Goal: Task Accomplishment & Management: Manage account settings

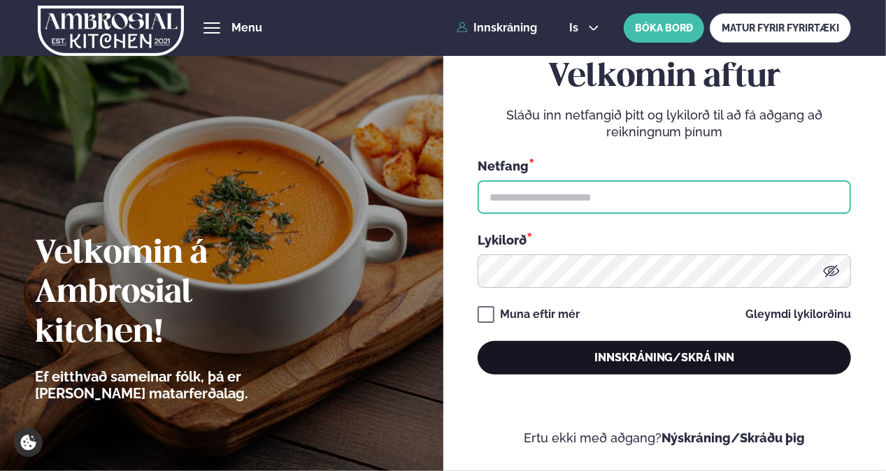
type input "**********"
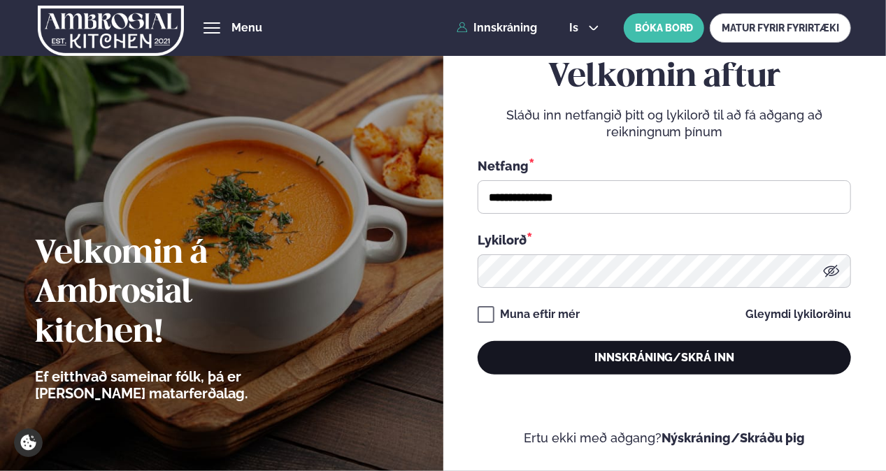
click at [622, 366] on button "Innskráning/Skrá inn" at bounding box center [665, 358] width 374 height 34
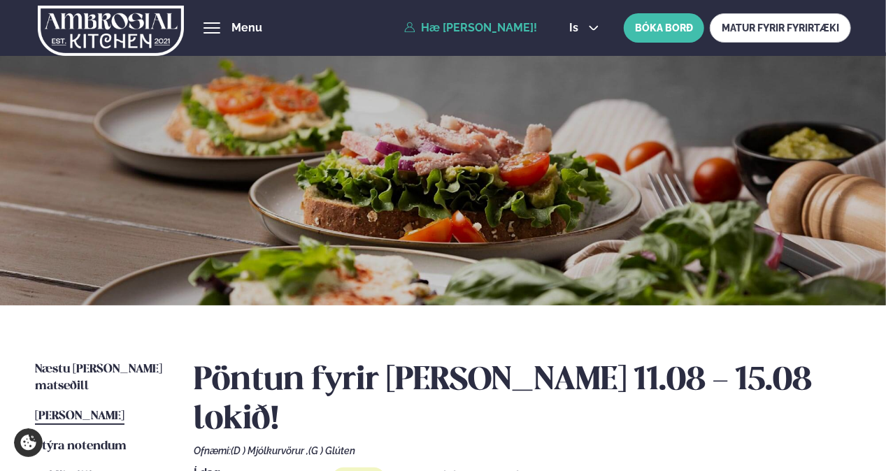
click at [516, 29] on link "Hæ [PERSON_NAME]!" at bounding box center [470, 28] width 133 height 13
click at [220, 22] on button "hamburger" at bounding box center [212, 28] width 17 height 17
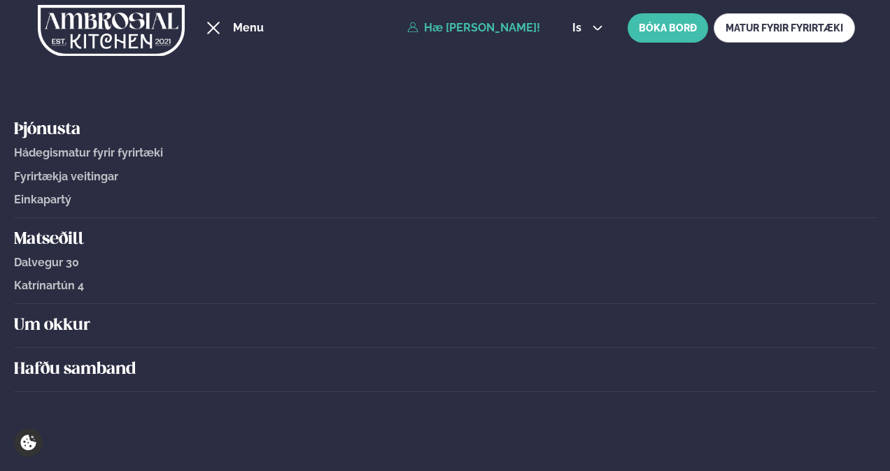
click at [222, 27] on button "hamburger" at bounding box center [213, 28] width 17 height 17
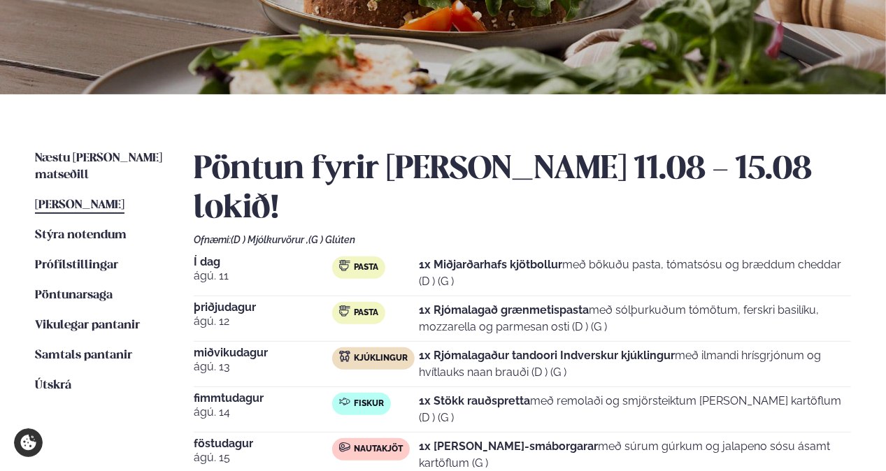
scroll to position [210, 0]
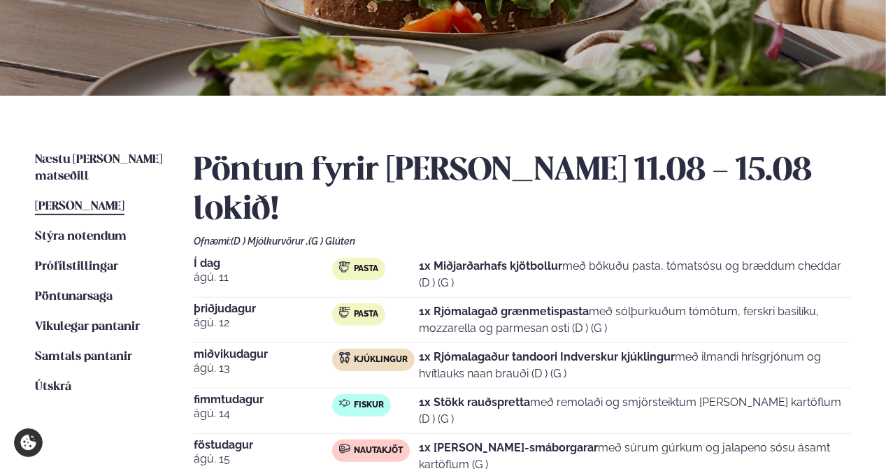
click at [76, 208] on ul "Næstu [PERSON_NAME] matseðill Næsta vika [PERSON_NAME] matseðill Þessa [PERSON_…" at bounding box center [100, 350] width 131 height 397
click at [77, 231] on span "Stýra notendum" at bounding box center [81, 237] width 92 height 12
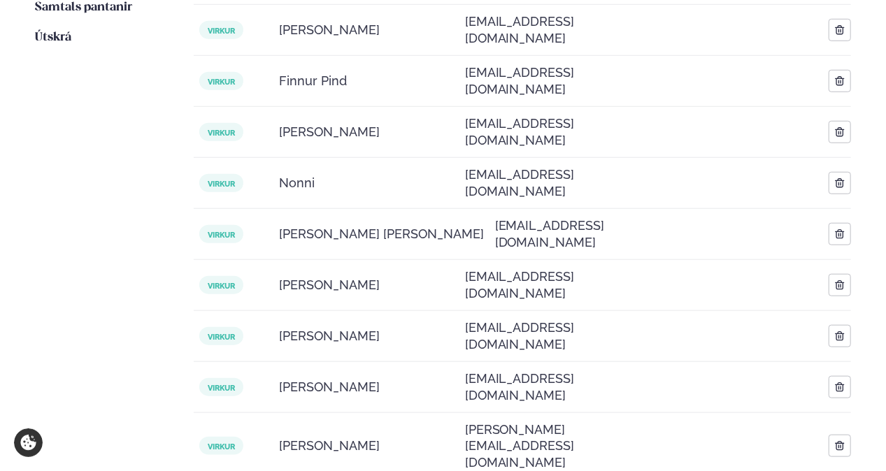
scroll to position [699, 0]
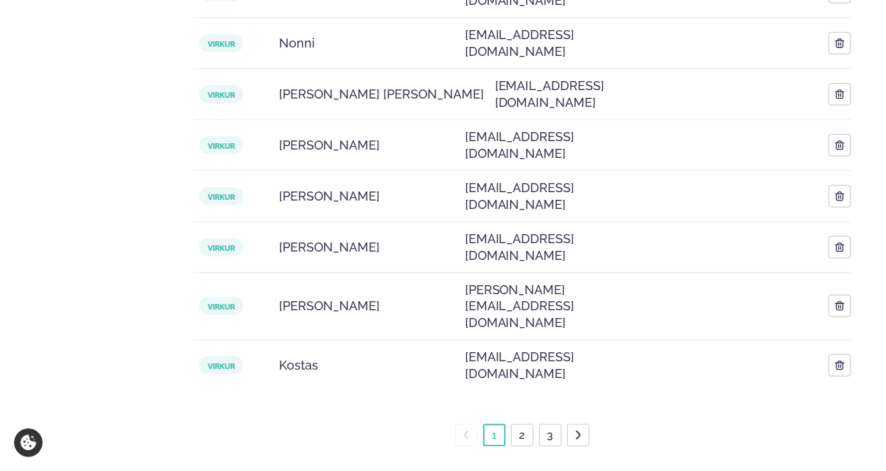
click at [515, 425] on li "2" at bounding box center [522, 436] width 22 height 22
click at [525, 425] on link "2" at bounding box center [523, 436] width 12 height 22
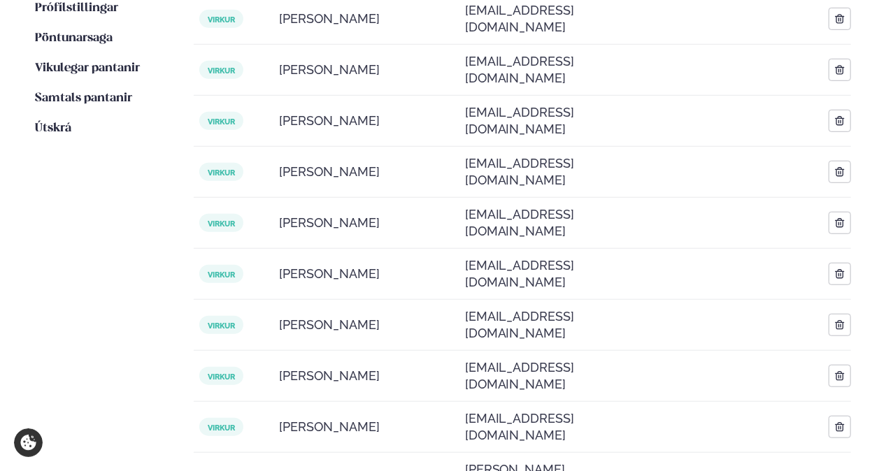
scroll to position [571, 0]
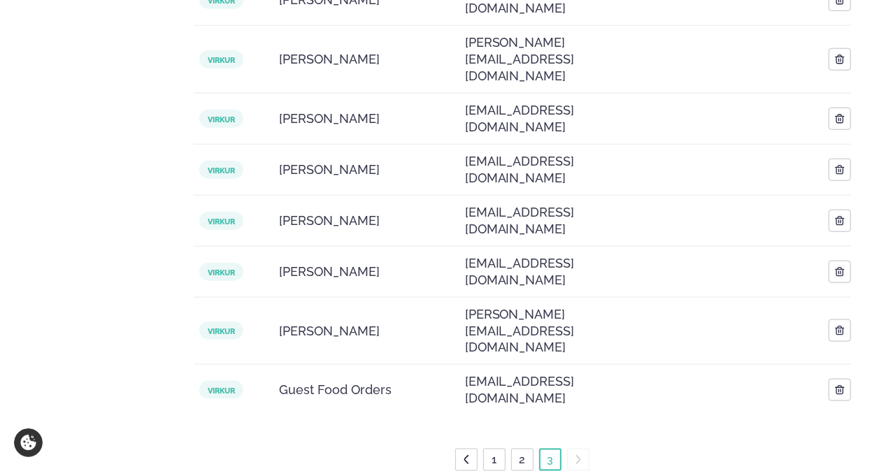
click at [517, 449] on link "2" at bounding box center [523, 460] width 12 height 22
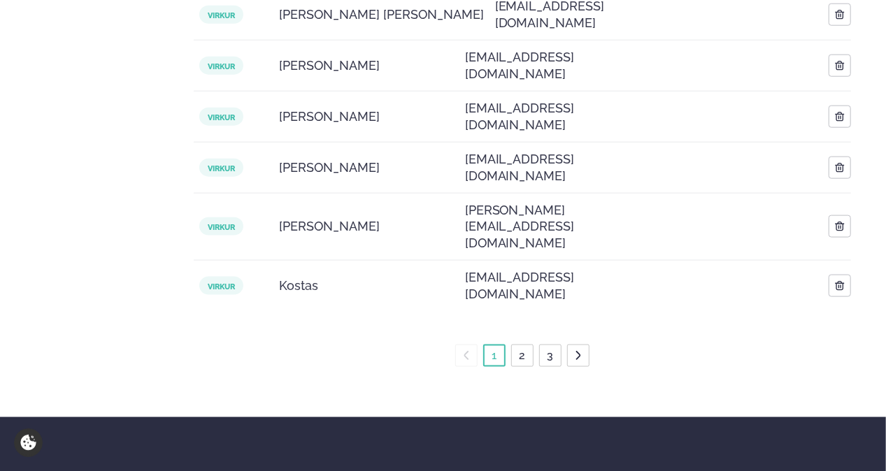
scroll to position [781, 0]
